Goal: Information Seeking & Learning: Learn about a topic

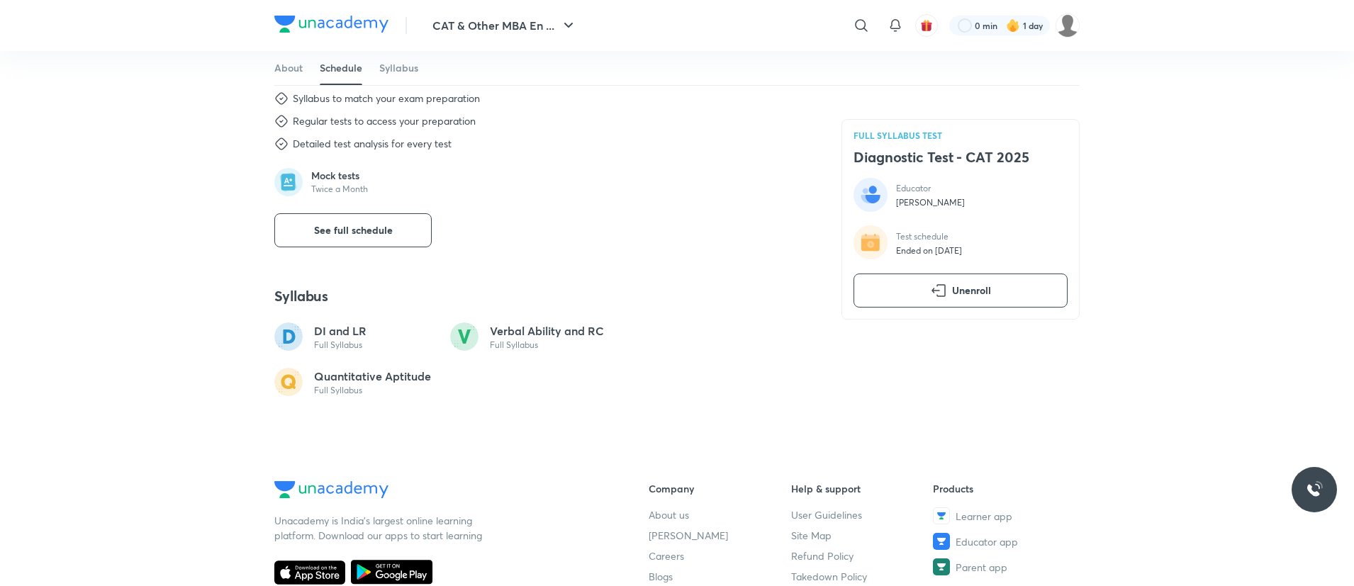
scroll to position [573, 0]
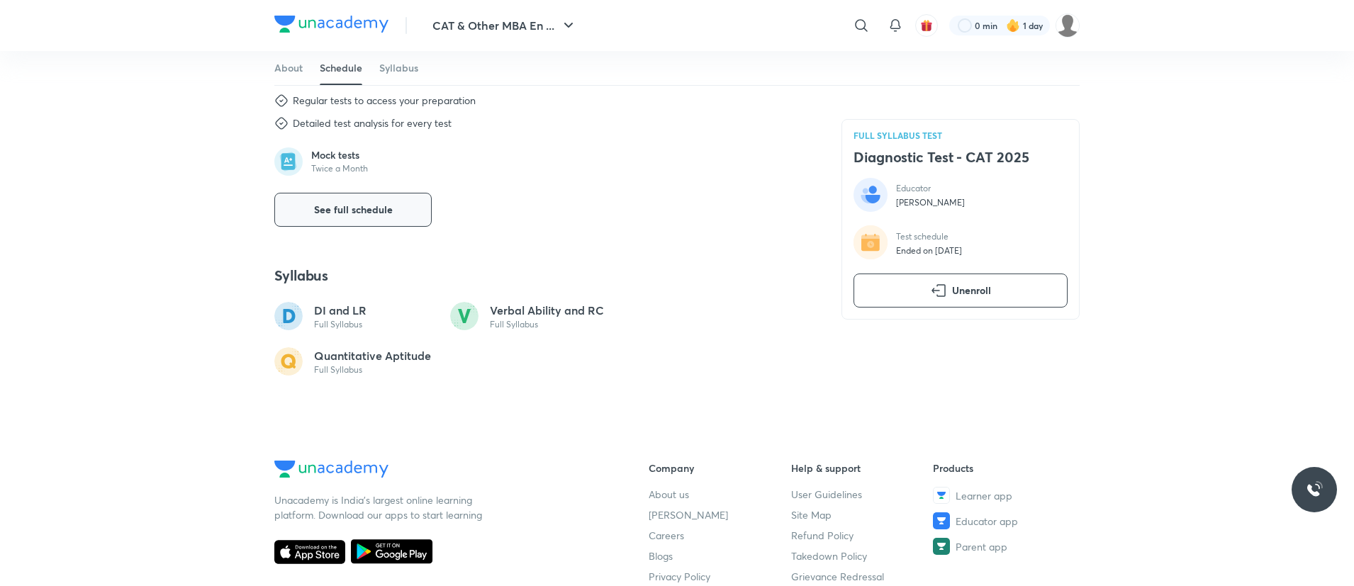
click at [373, 220] on button "See full schedule" at bounding box center [352, 210] width 157 height 34
